Goal: Task Accomplishment & Management: Manage account settings

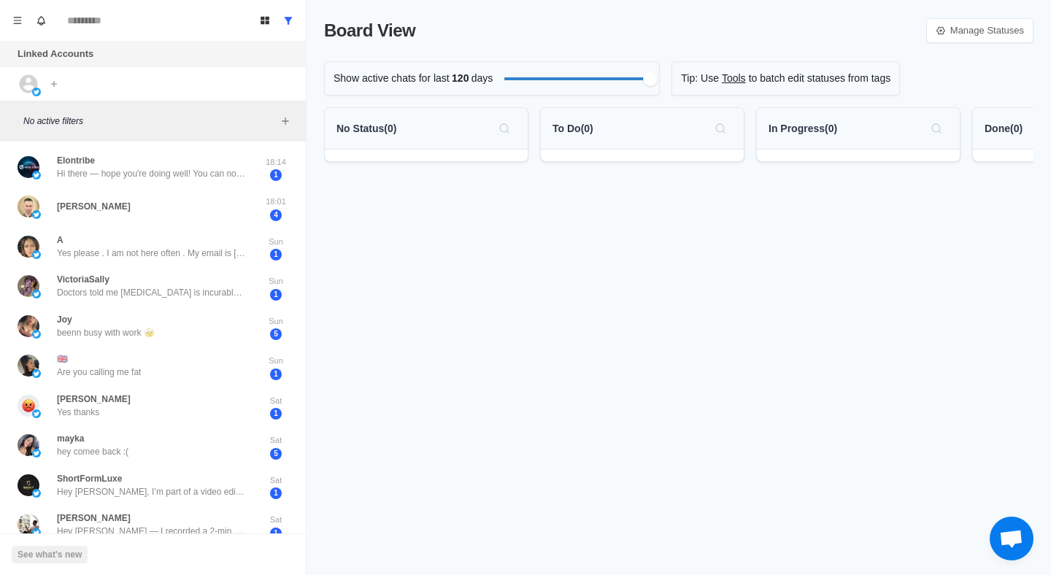
click at [212, 145] on div "Elontribe Hi there — hope you're doing well! You can now access original shares…" at bounding box center [153, 359] width 306 height 434
click at [210, 169] on p "Hi there — hope you're doing well! You can now access original shares (Primary …" at bounding box center [152, 173] width 190 height 13
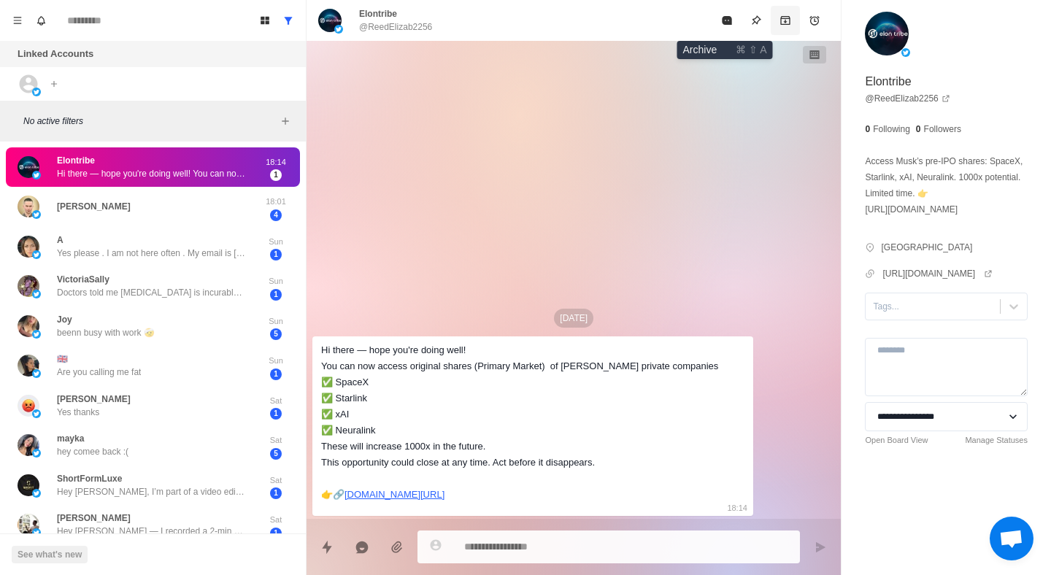
click at [771, 23] on button "Archive" at bounding box center [785, 20] width 29 height 29
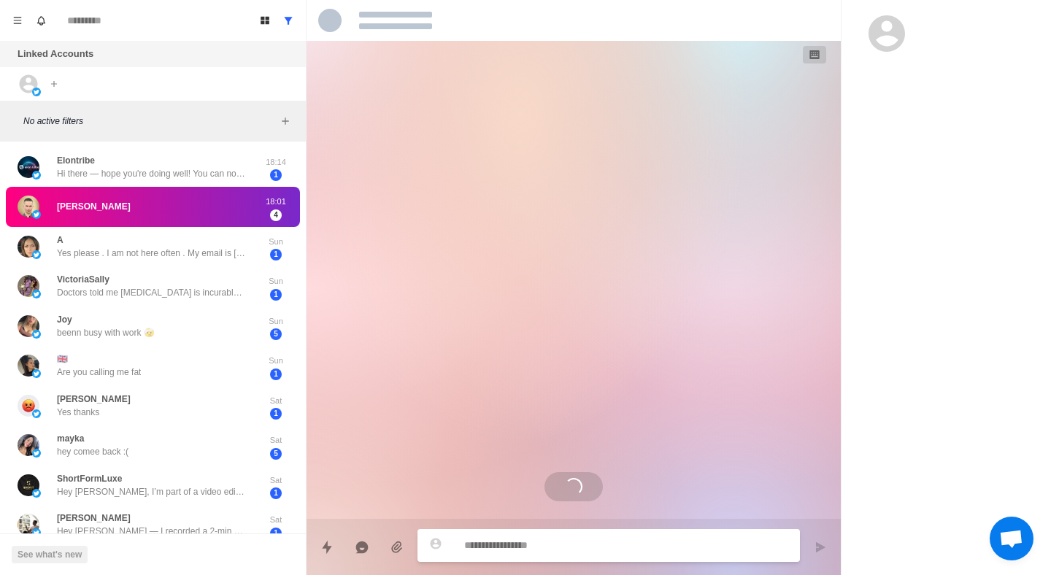
scroll to position [481, 0]
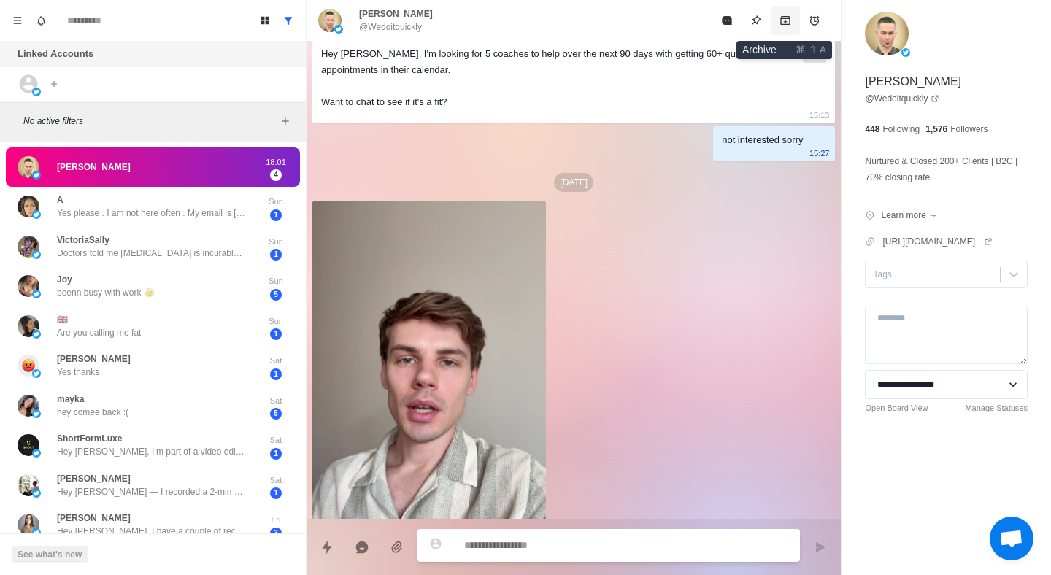
click at [785, 12] on button "Archive" at bounding box center [785, 20] width 29 height 29
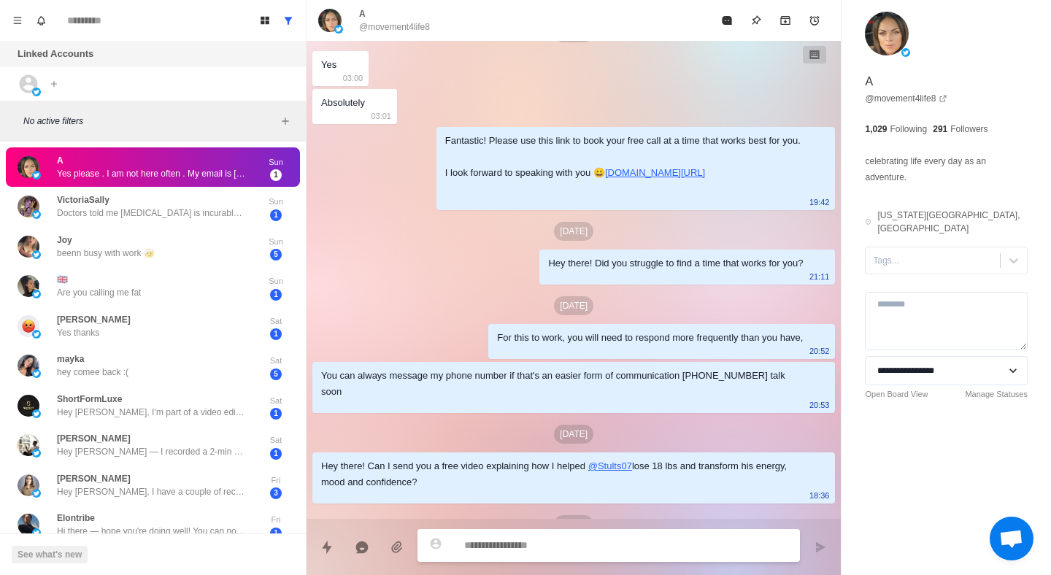
scroll to position [1560, 0]
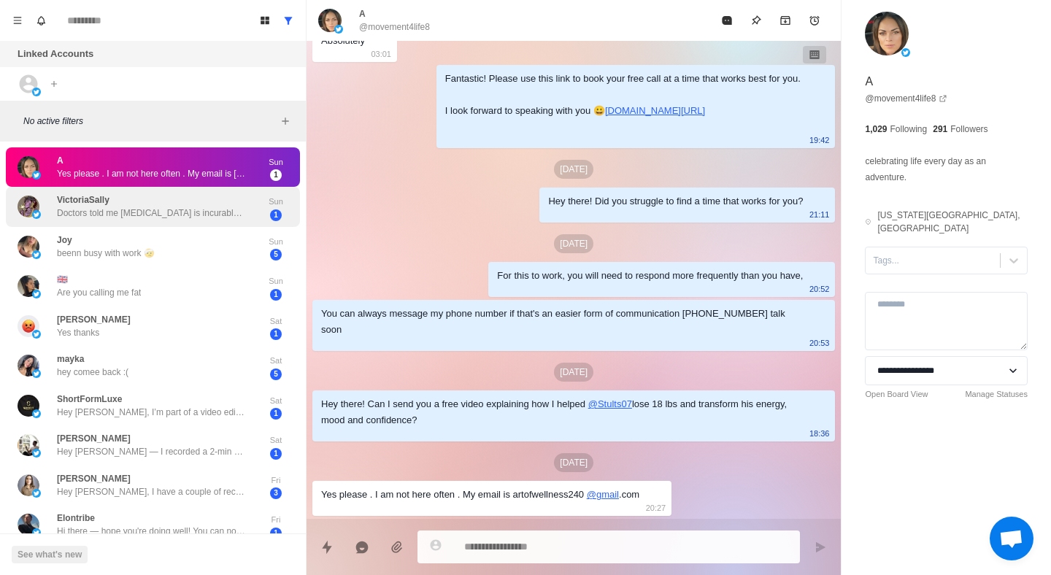
click at [233, 226] on div "VictoriaSally Doctors told me [MEDICAL_DATA] is incurable. I have decided to tr…" at bounding box center [153, 207] width 294 height 40
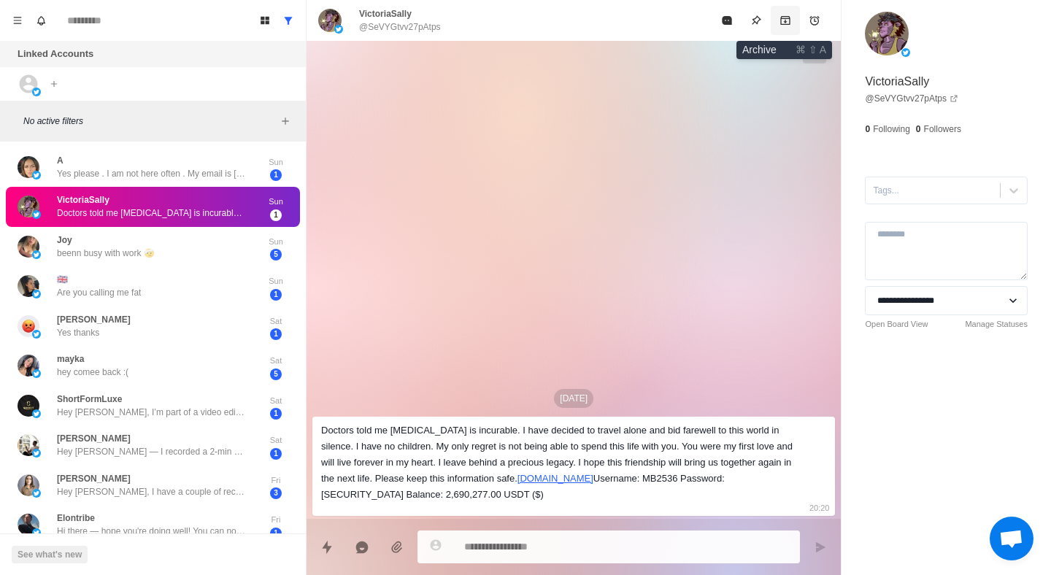
click at [786, 14] on button "Archive" at bounding box center [785, 20] width 29 height 29
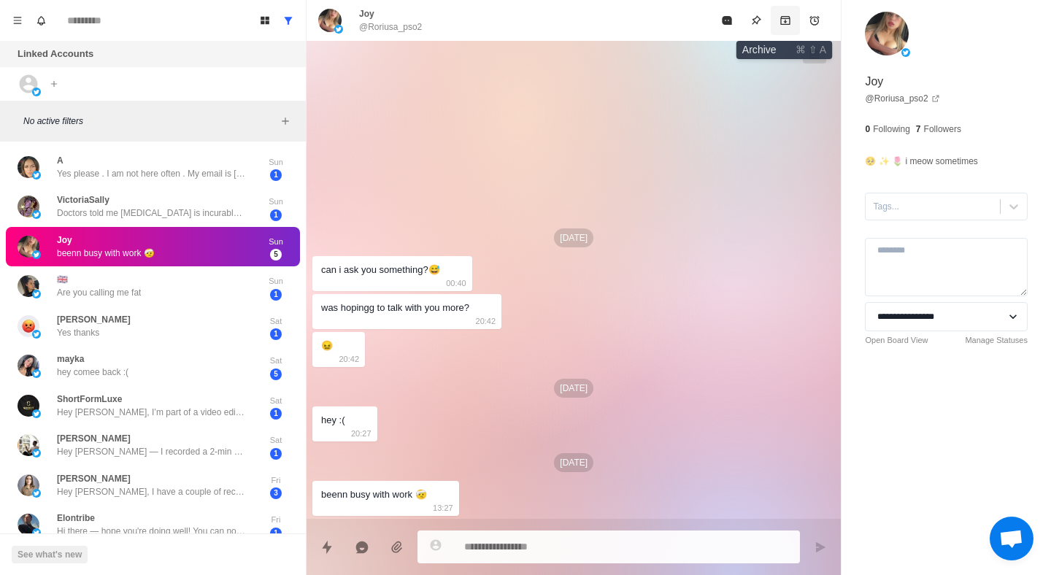
click at [790, 23] on icon "Archive" at bounding box center [785, 20] width 9 height 9
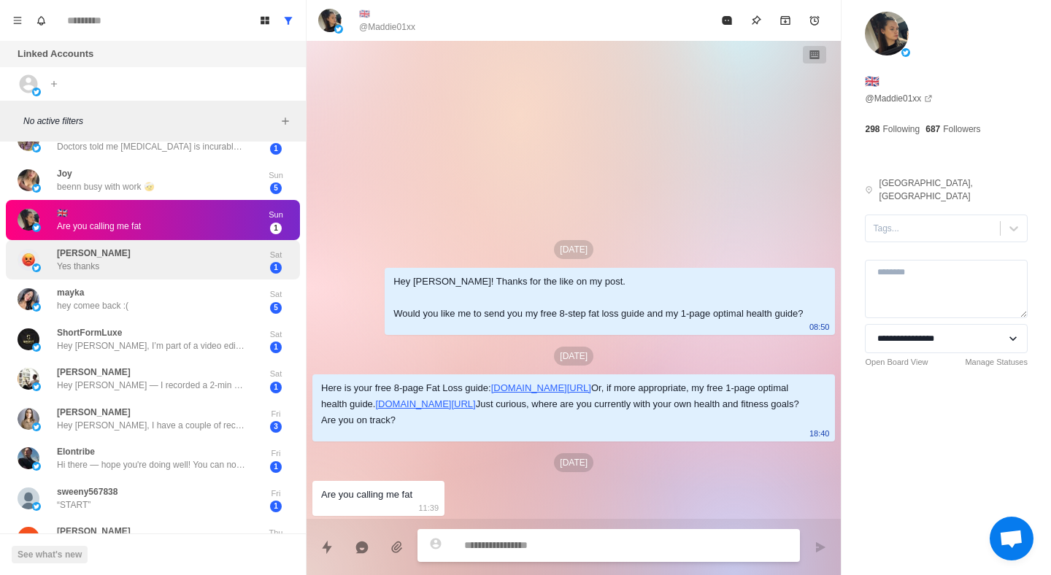
scroll to position [74, 0]
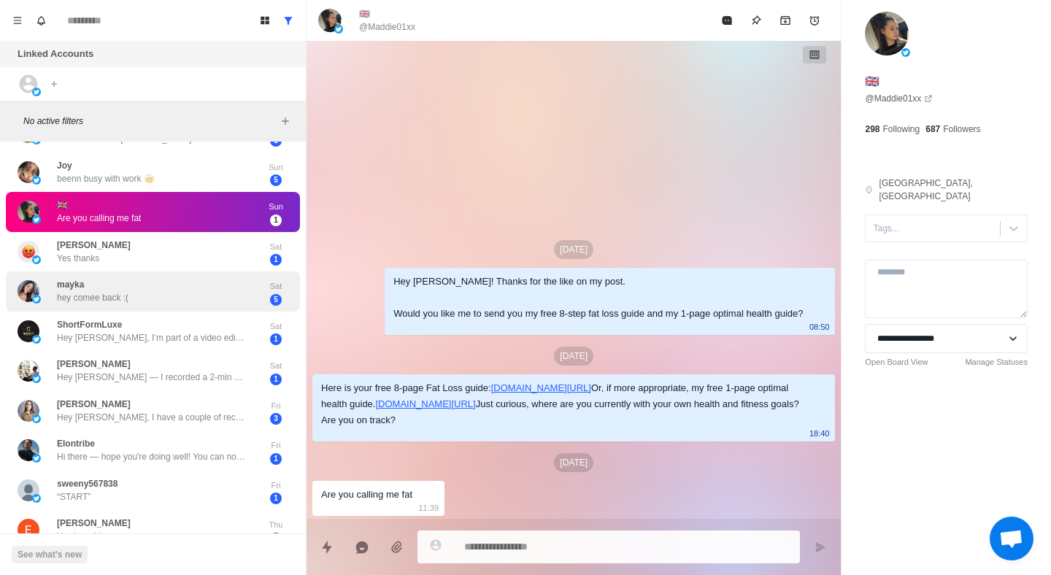
click at [234, 302] on div "mayka hey comee back :(" at bounding box center [138, 291] width 240 height 28
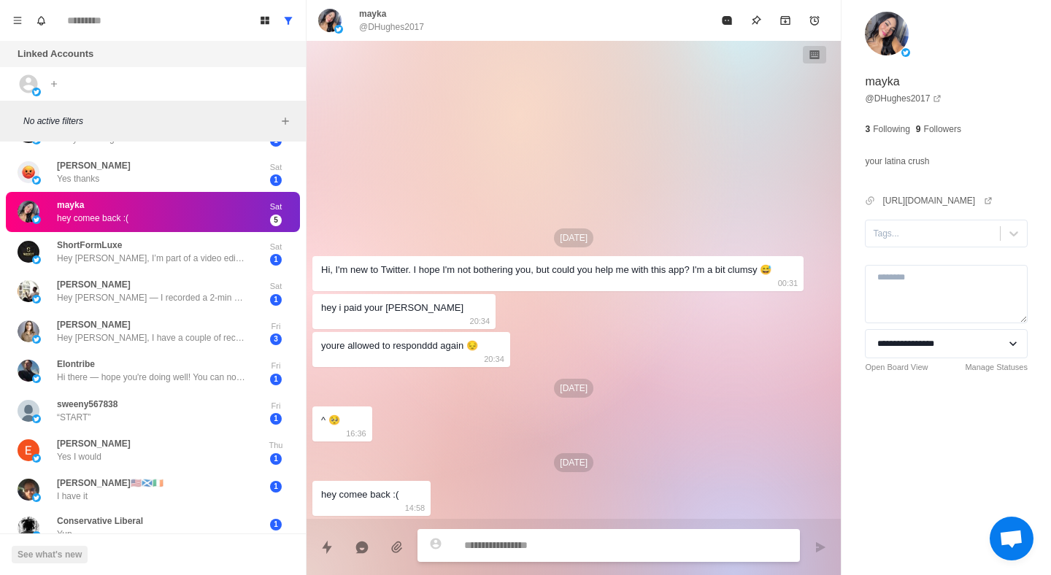
scroll to position [0, 0]
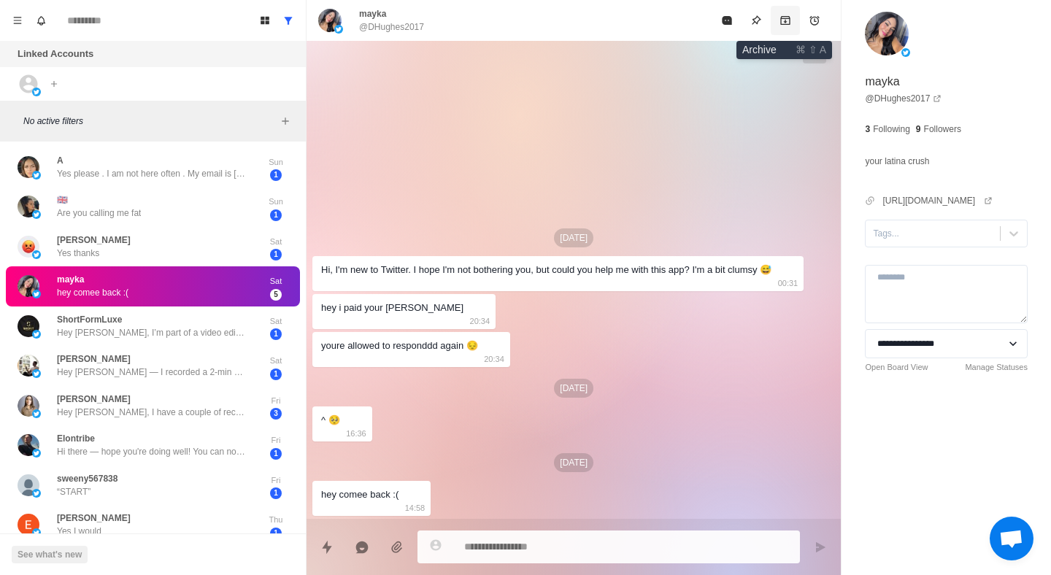
click at [785, 20] on icon "Archive" at bounding box center [786, 21] width 12 height 12
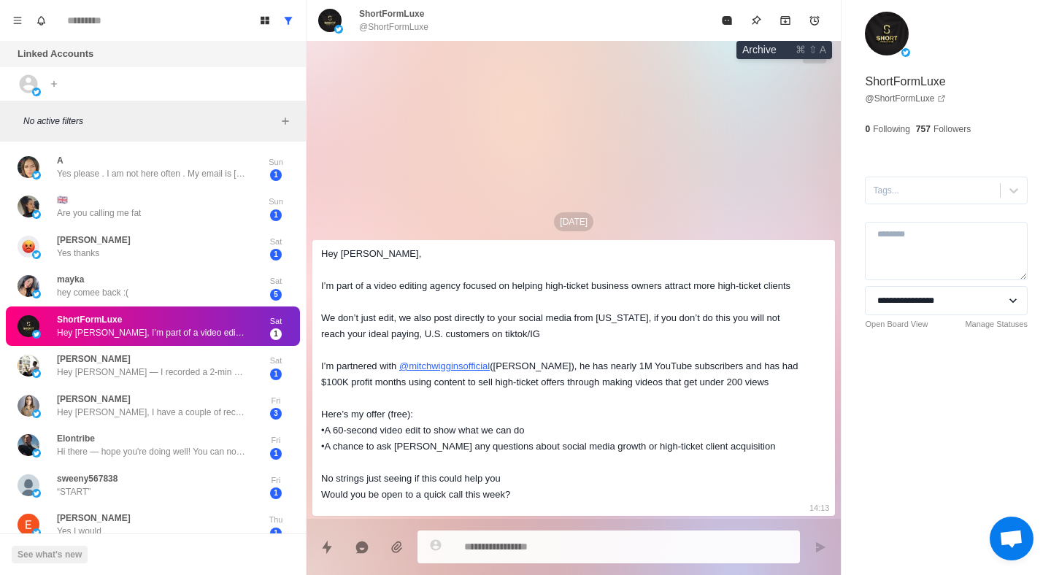
click at [785, 20] on icon "Archive" at bounding box center [786, 21] width 12 height 12
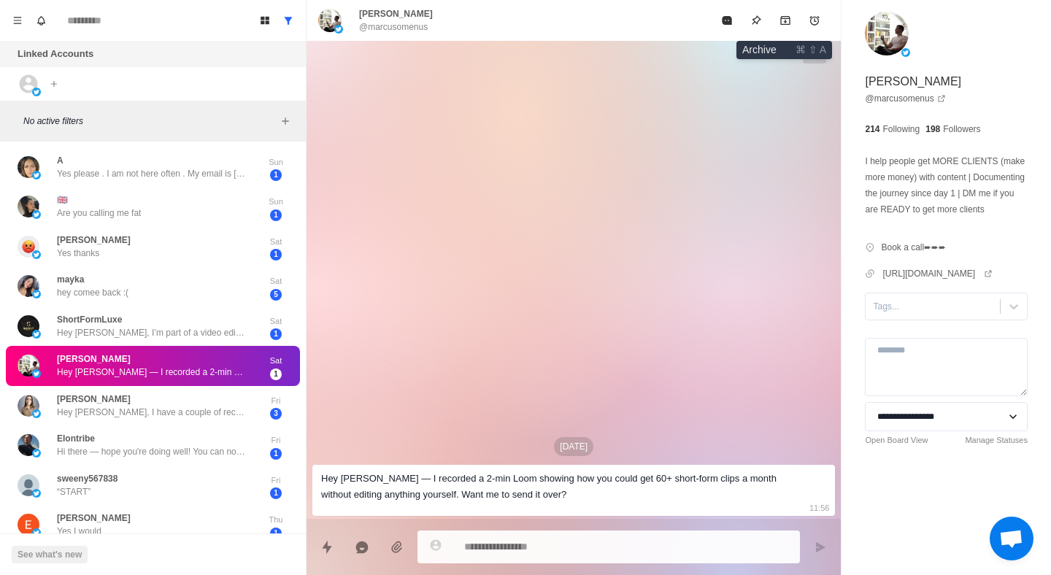
click at [785, 20] on icon "Archive" at bounding box center [786, 21] width 12 height 12
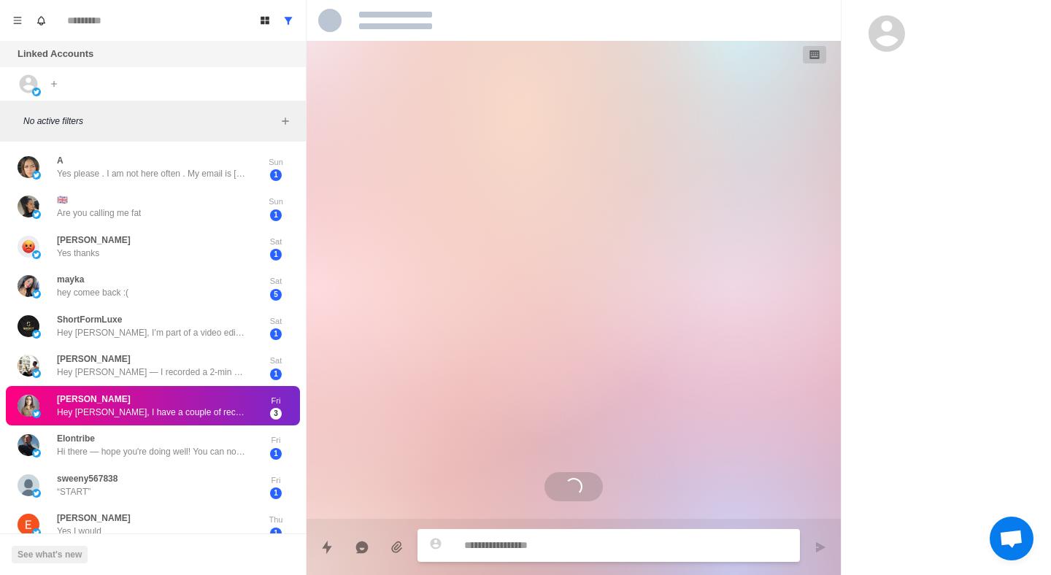
scroll to position [271, 0]
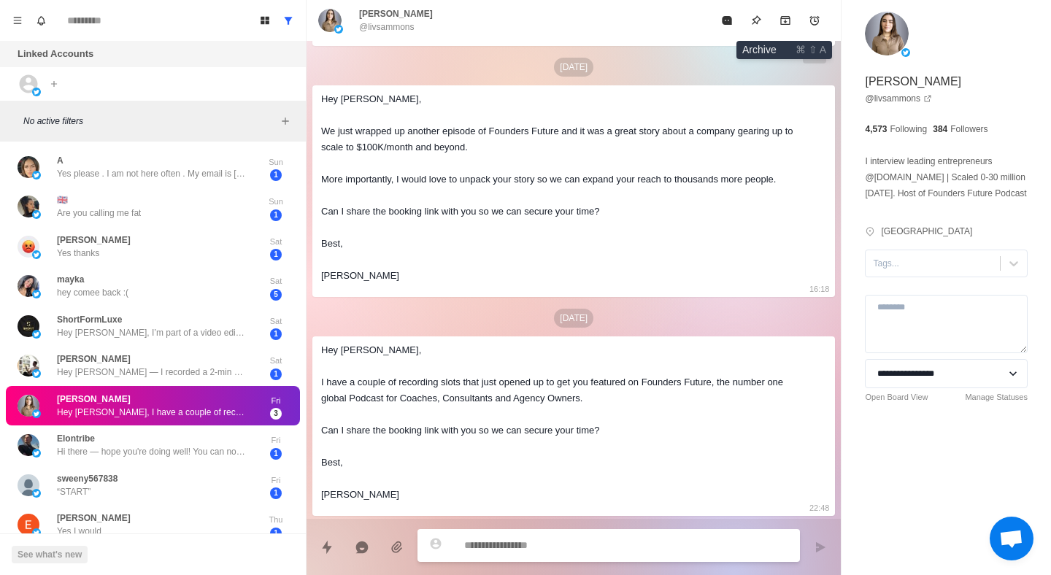
click at [785, 20] on icon "Archive" at bounding box center [786, 21] width 12 height 12
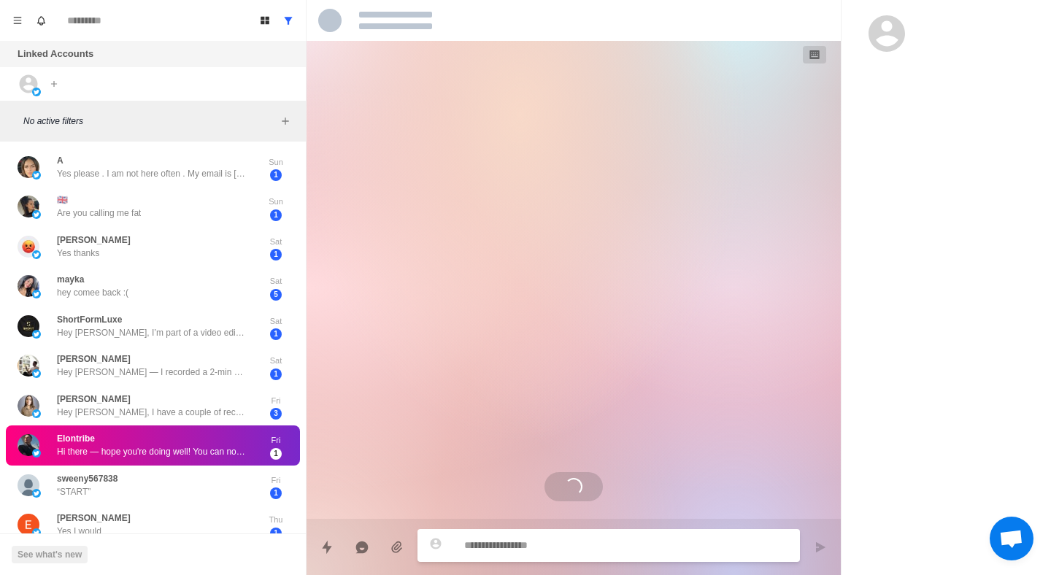
scroll to position [0, 0]
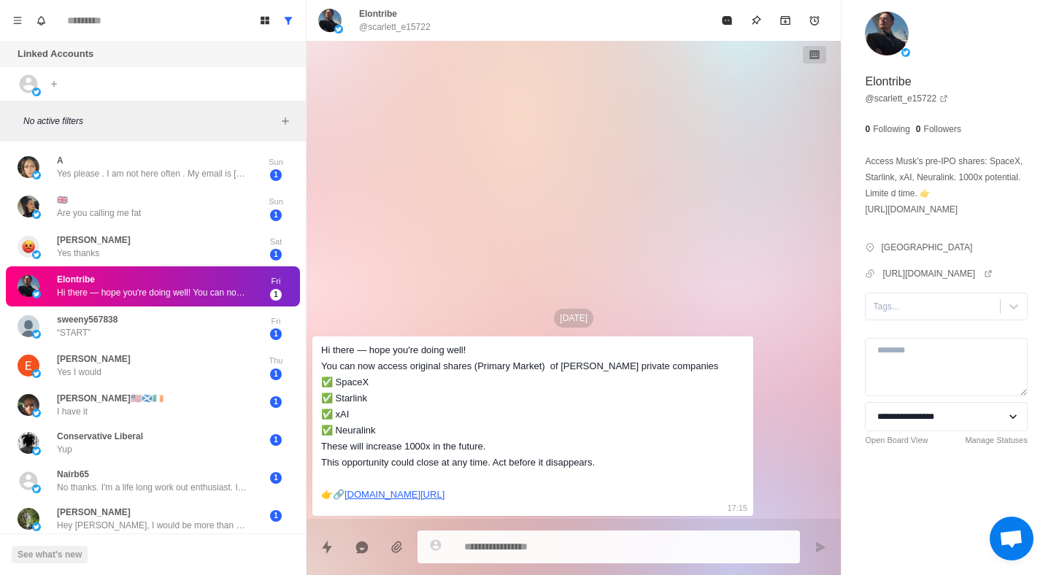
click at [842, 20] on div "**********" at bounding box center [947, 255] width 210 height 511
click at [771, 27] on button "Archive" at bounding box center [785, 20] width 29 height 29
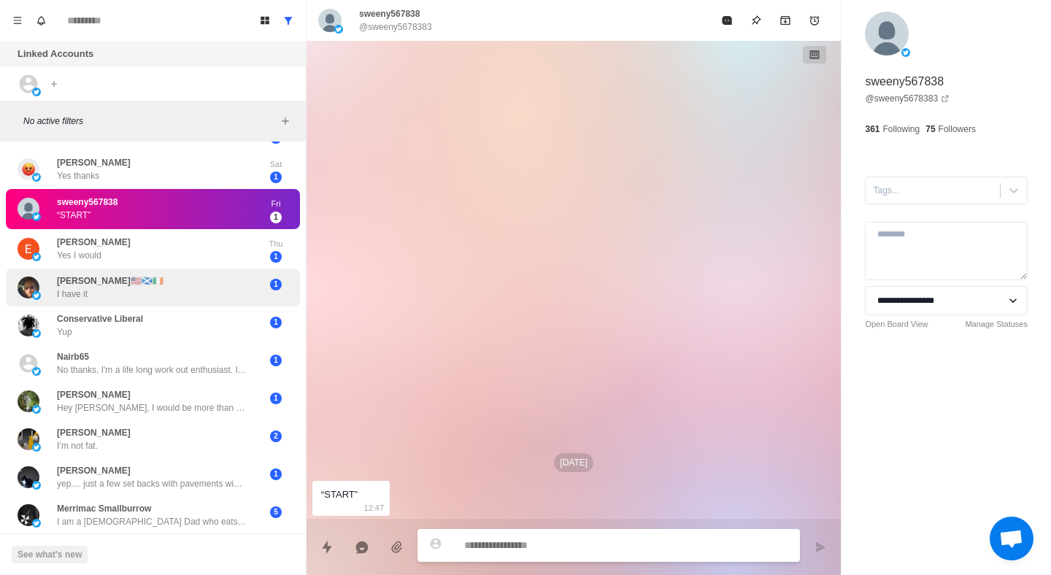
scroll to position [77, 0]
click at [185, 288] on div "[PERSON_NAME]🇺🇸🏴󠁧󠁢󠁳󠁣󠁴󠁿🇮🇪 I have it" at bounding box center [138, 288] width 240 height 26
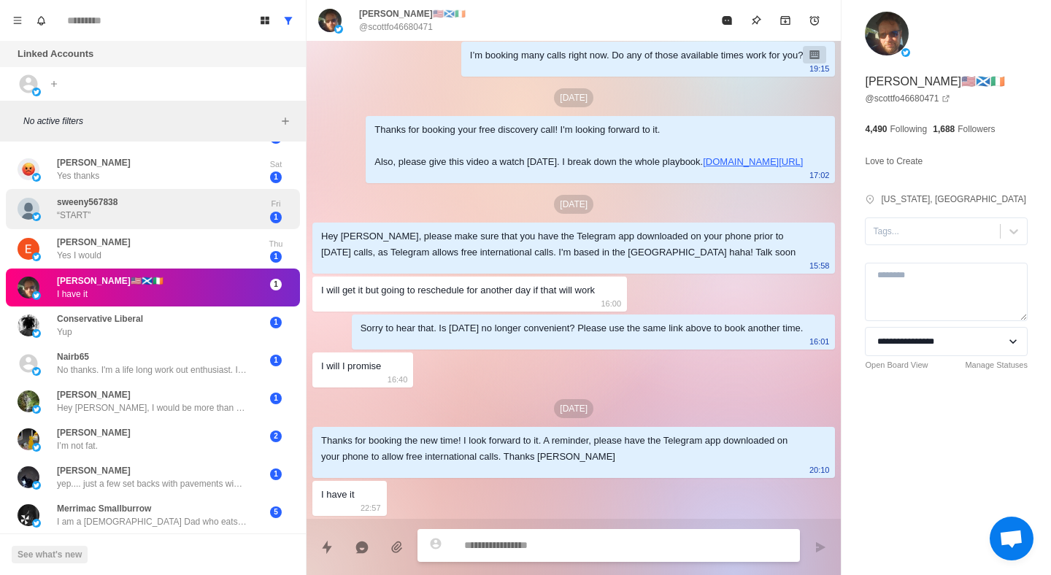
scroll to position [0, 0]
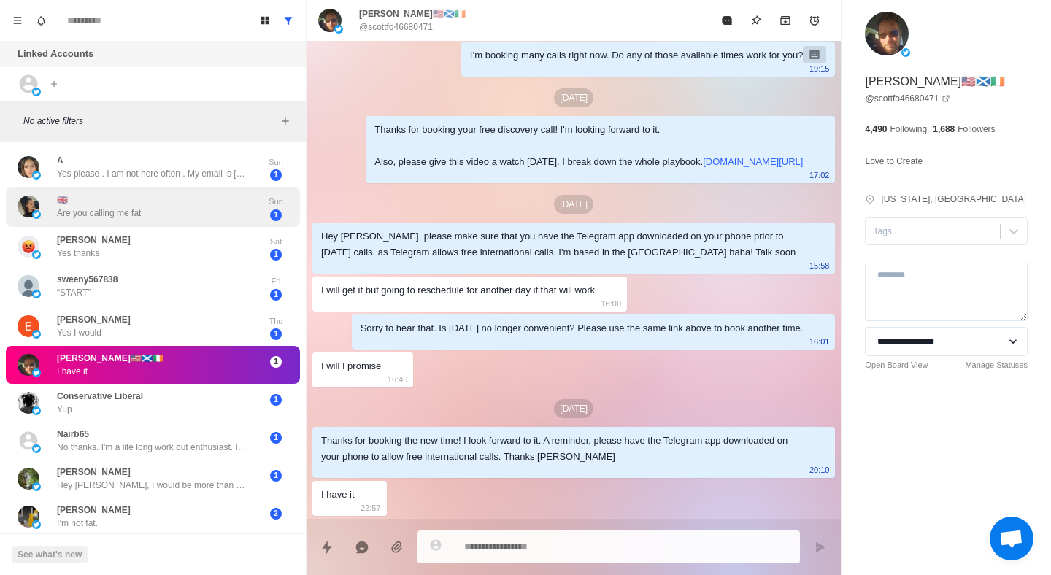
click at [240, 215] on div "🇬🇧 Are you calling me fat" at bounding box center [138, 207] width 240 height 28
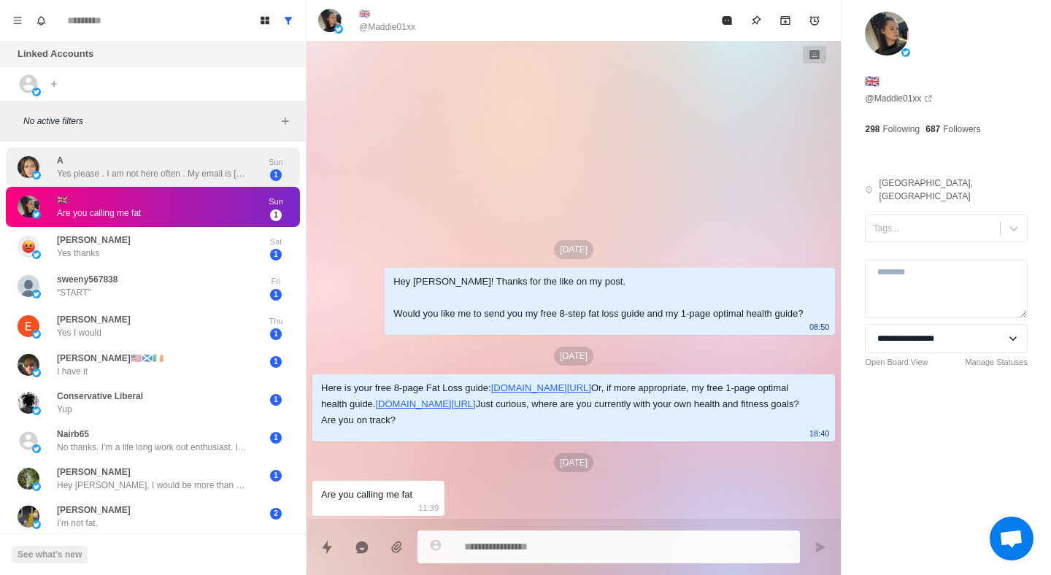
click at [202, 162] on div "A Yes please . I am not here often . My email is [EMAIL_ADDRESS][DOMAIN_NAME]" at bounding box center [152, 167] width 190 height 26
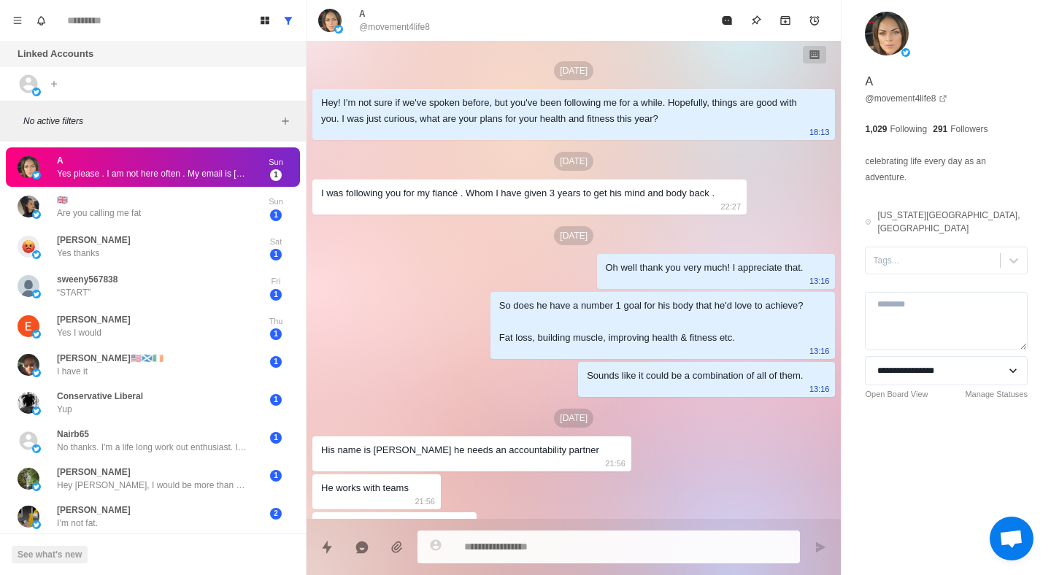
type textarea "*"
